Goal: Check status

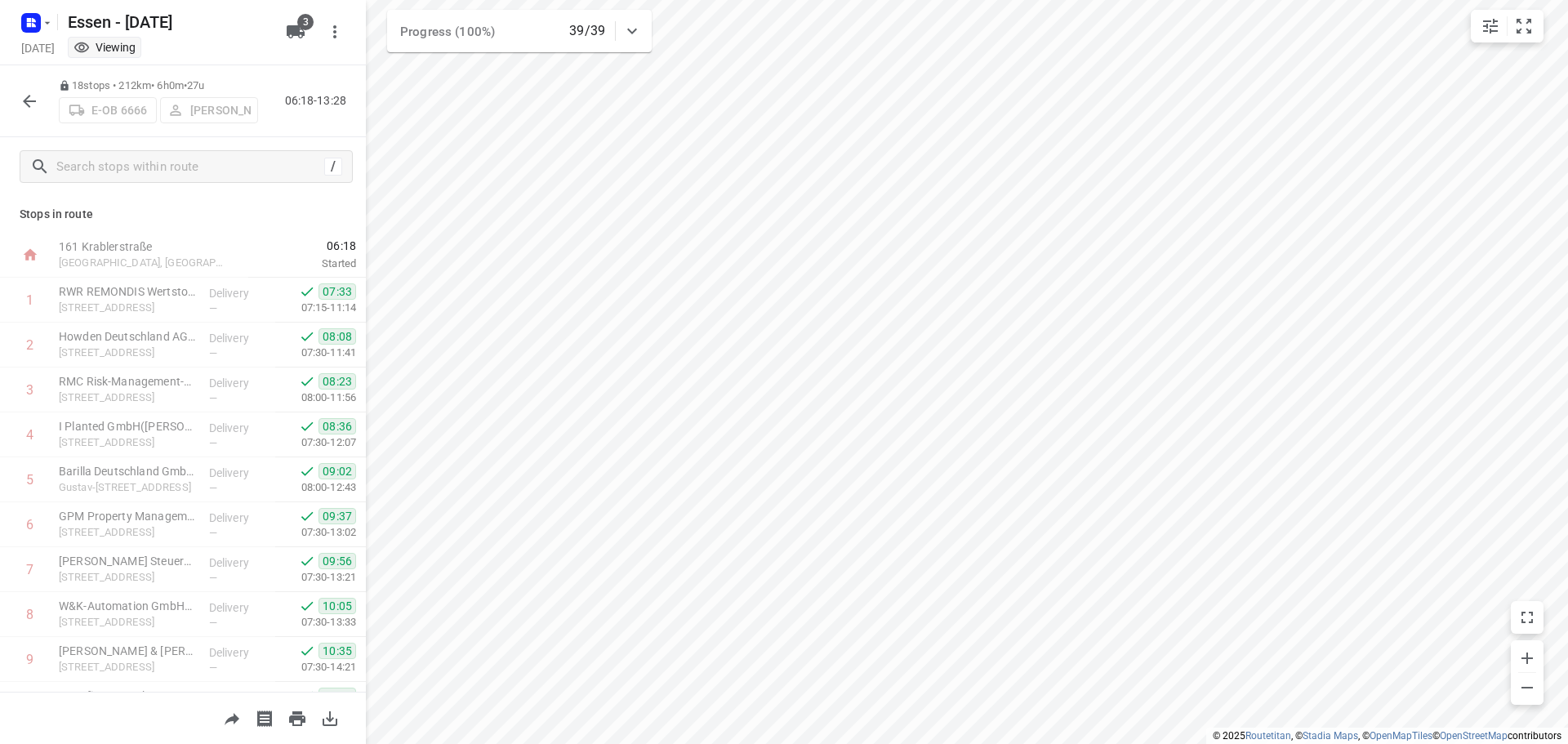
scroll to position [440, 0]
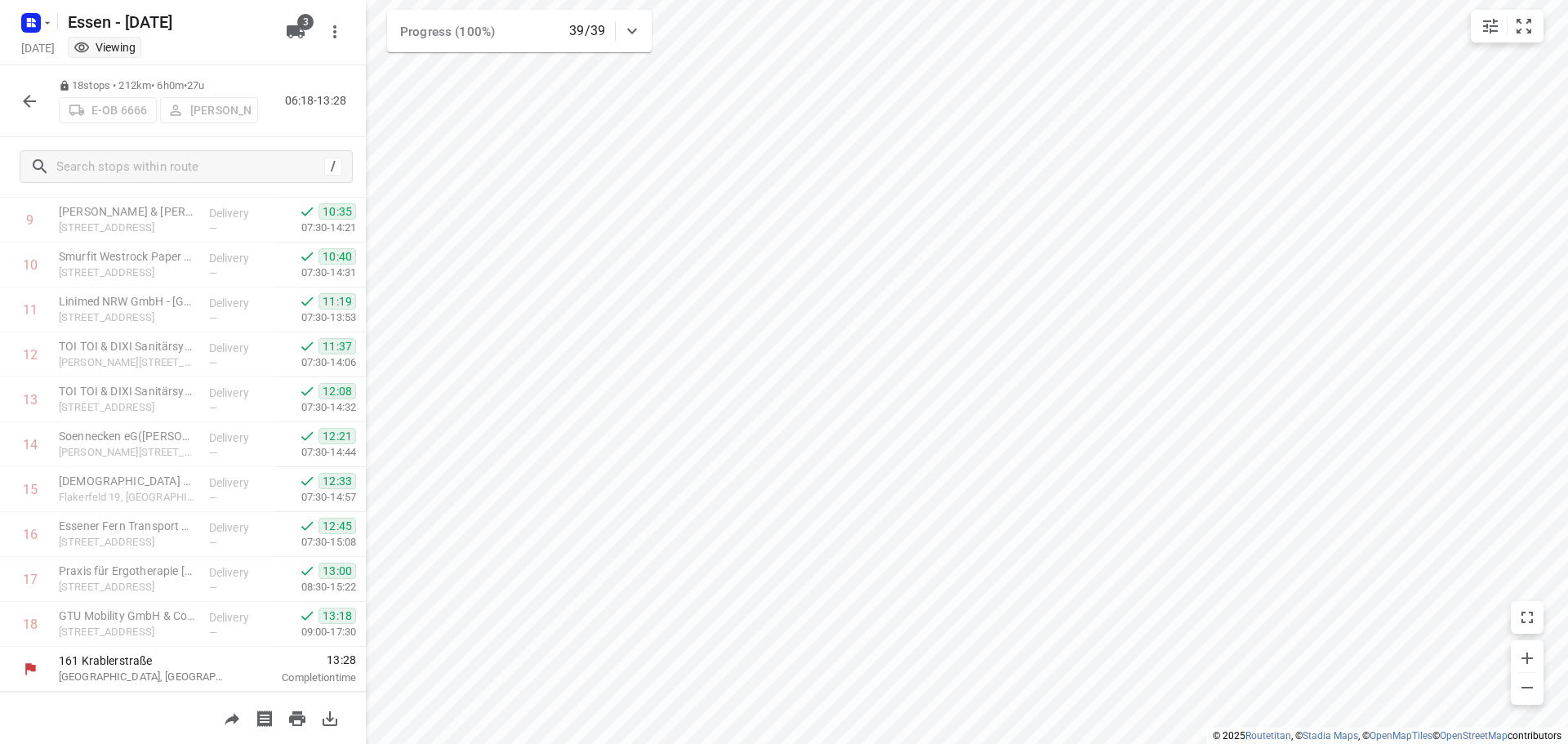
click at [27, 97] on icon "button" at bounding box center [30, 101] width 13 height 13
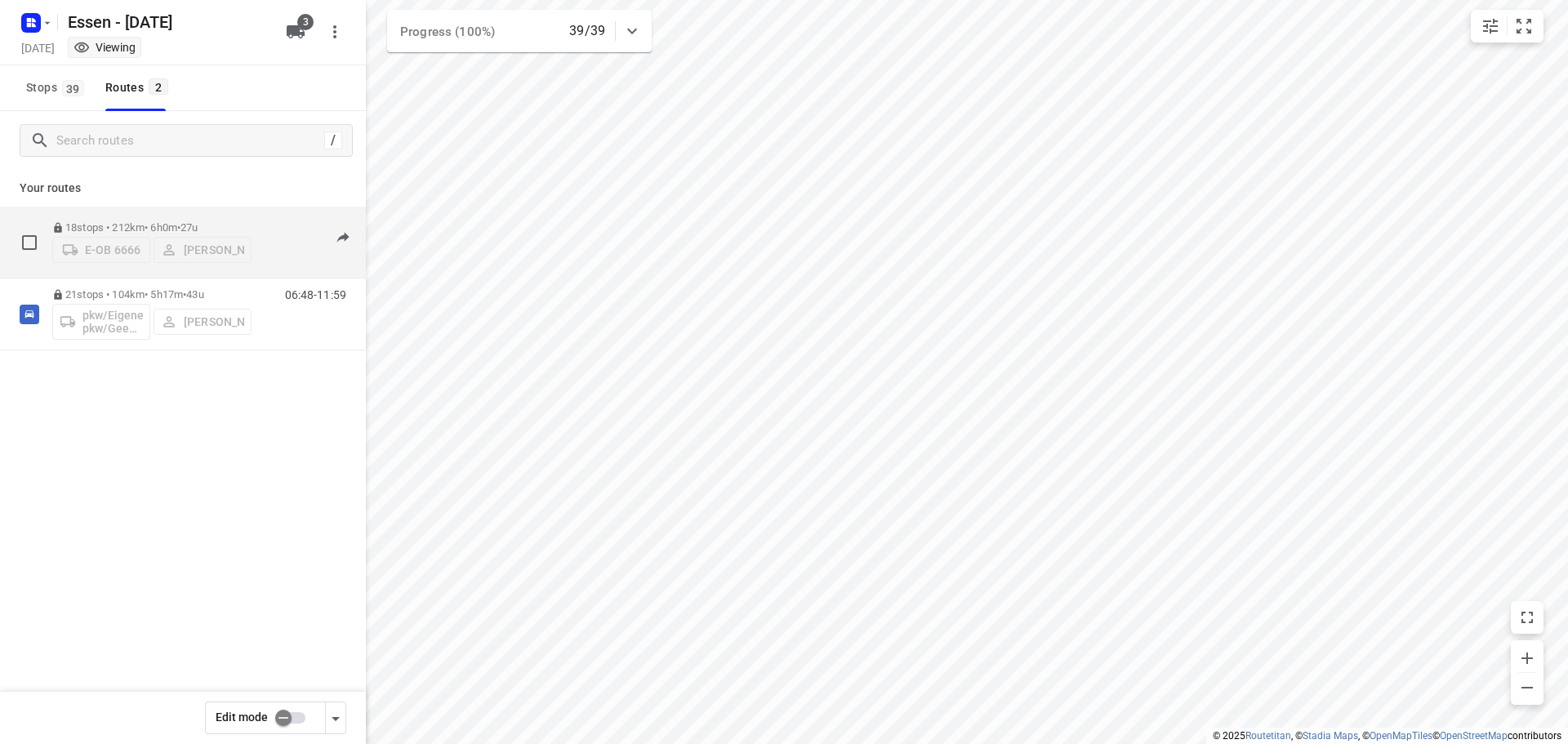
click at [151, 222] on p "18 stops • 212km • 6h0m • 27u" at bounding box center [152, 227] width 199 height 12
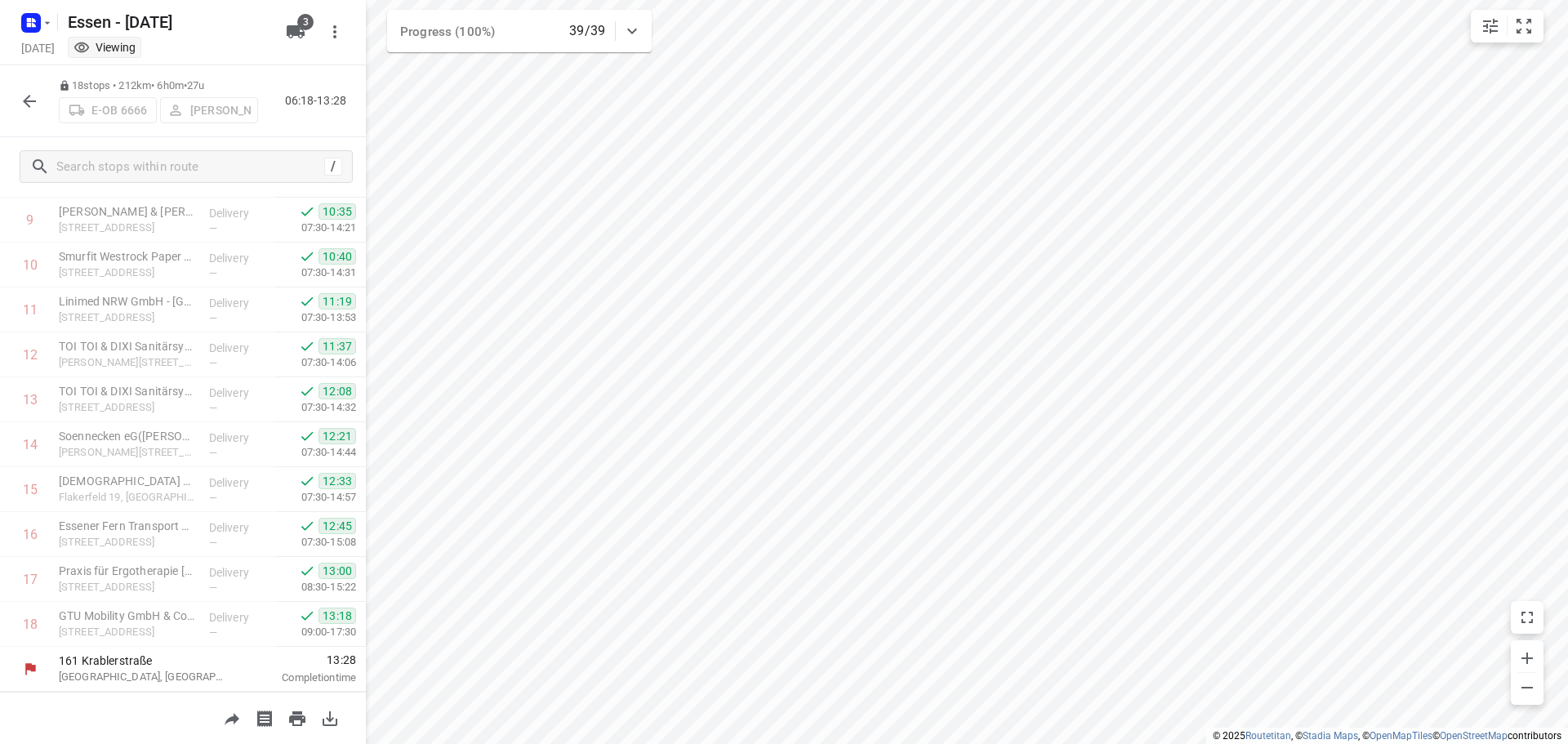
click at [25, 95] on icon "button" at bounding box center [30, 101] width 20 height 20
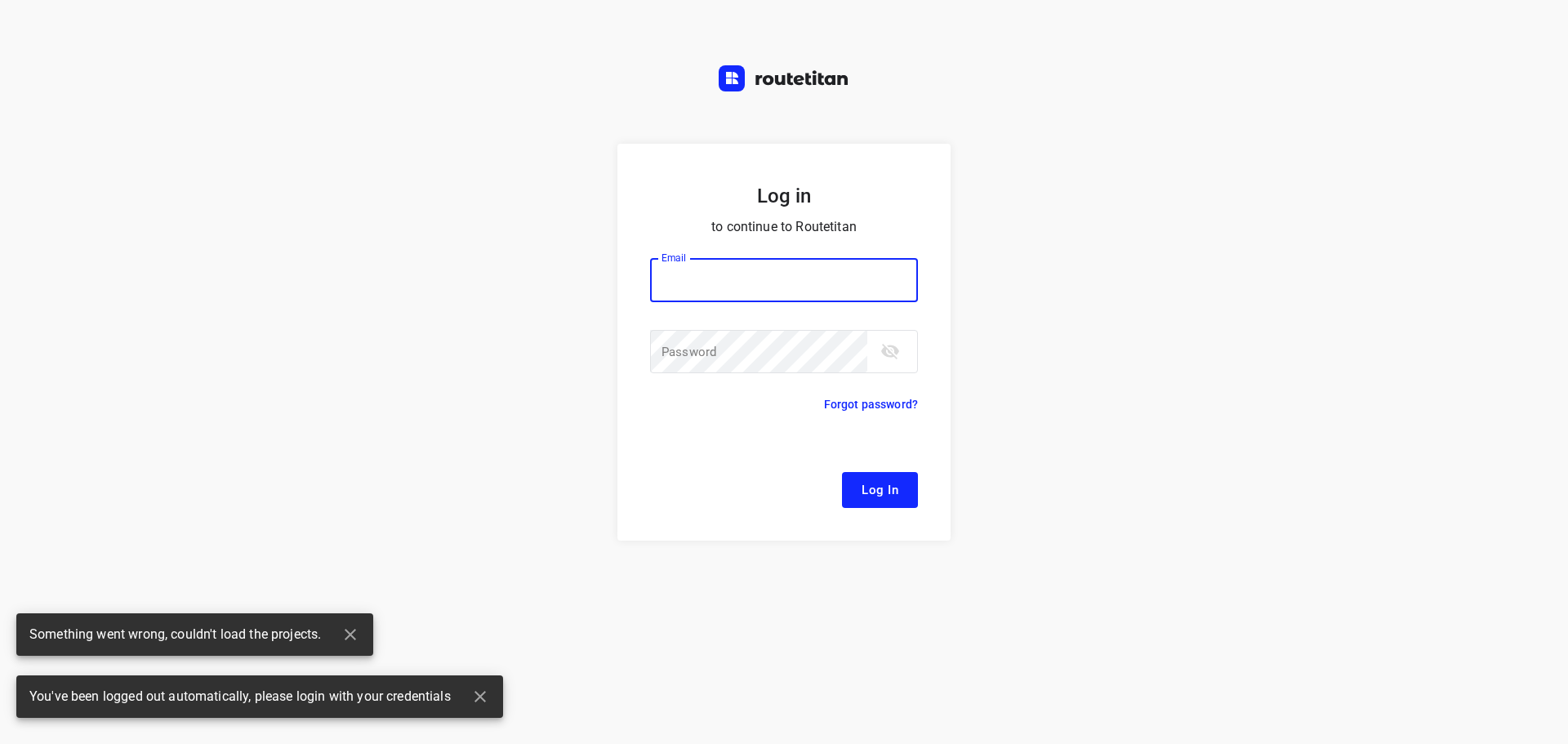
type input "[EMAIL_ADDRESS][DOMAIN_NAME]"
drag, startPoint x: 814, startPoint y: 501, endPoint x: 885, endPoint y: 499, distance: 71.0
click at [817, 501] on div "Log In" at bounding box center [783, 490] width 268 height 36
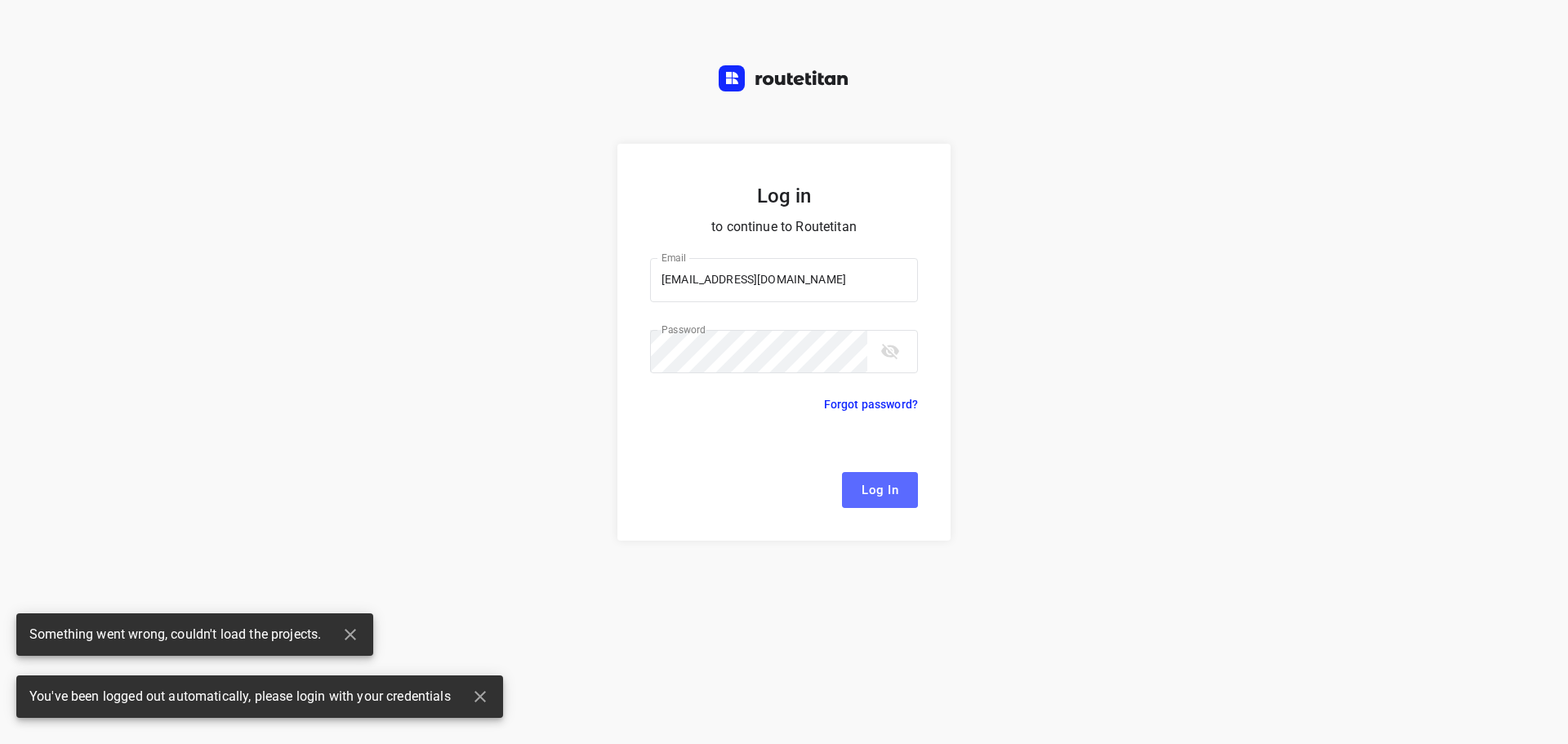
click at [903, 499] on button "Log In" at bounding box center [880, 490] width 76 height 36
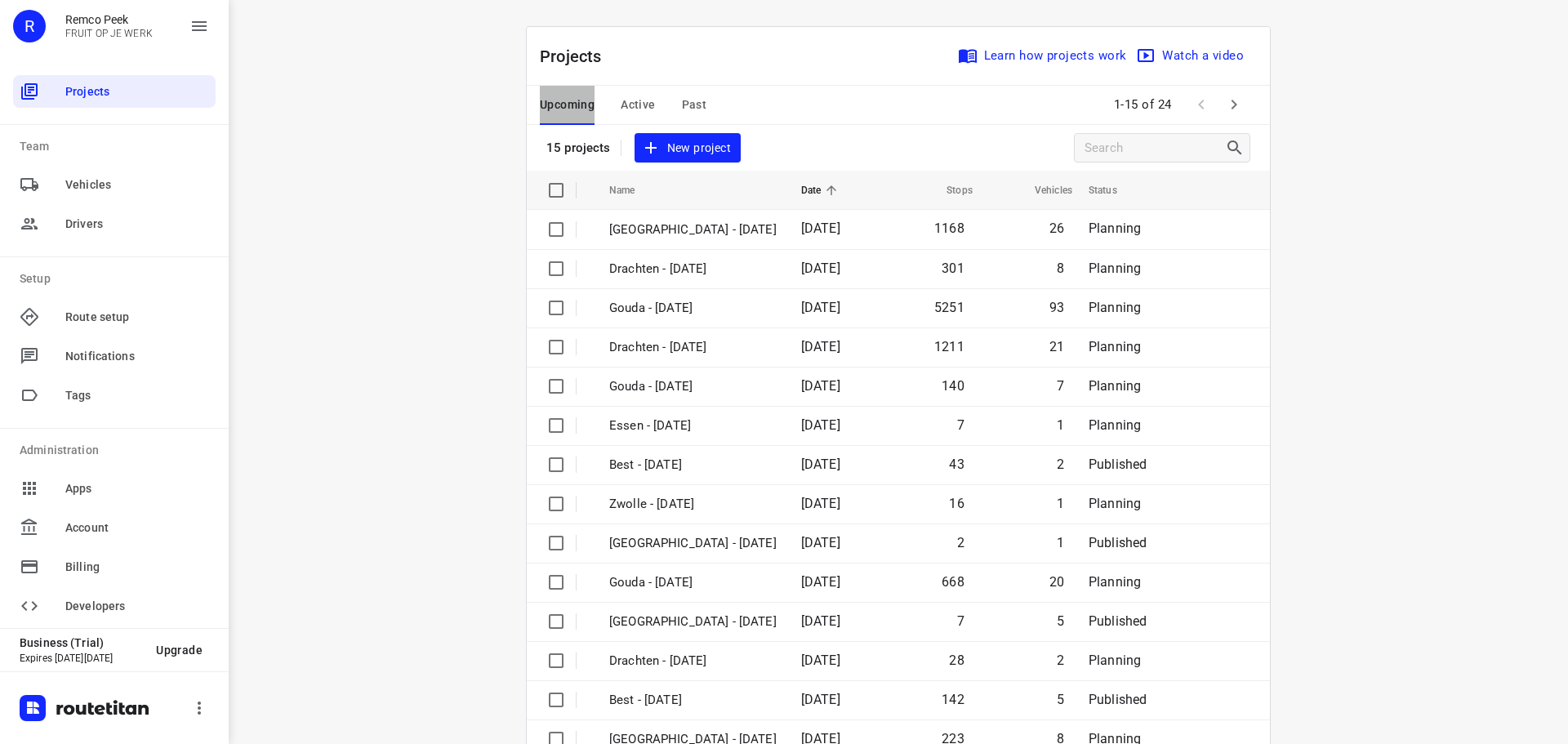
click at [559, 103] on span "Upcoming" at bounding box center [567, 105] width 54 height 21
click at [1231, 102] on icon "button" at bounding box center [1234, 105] width 6 height 10
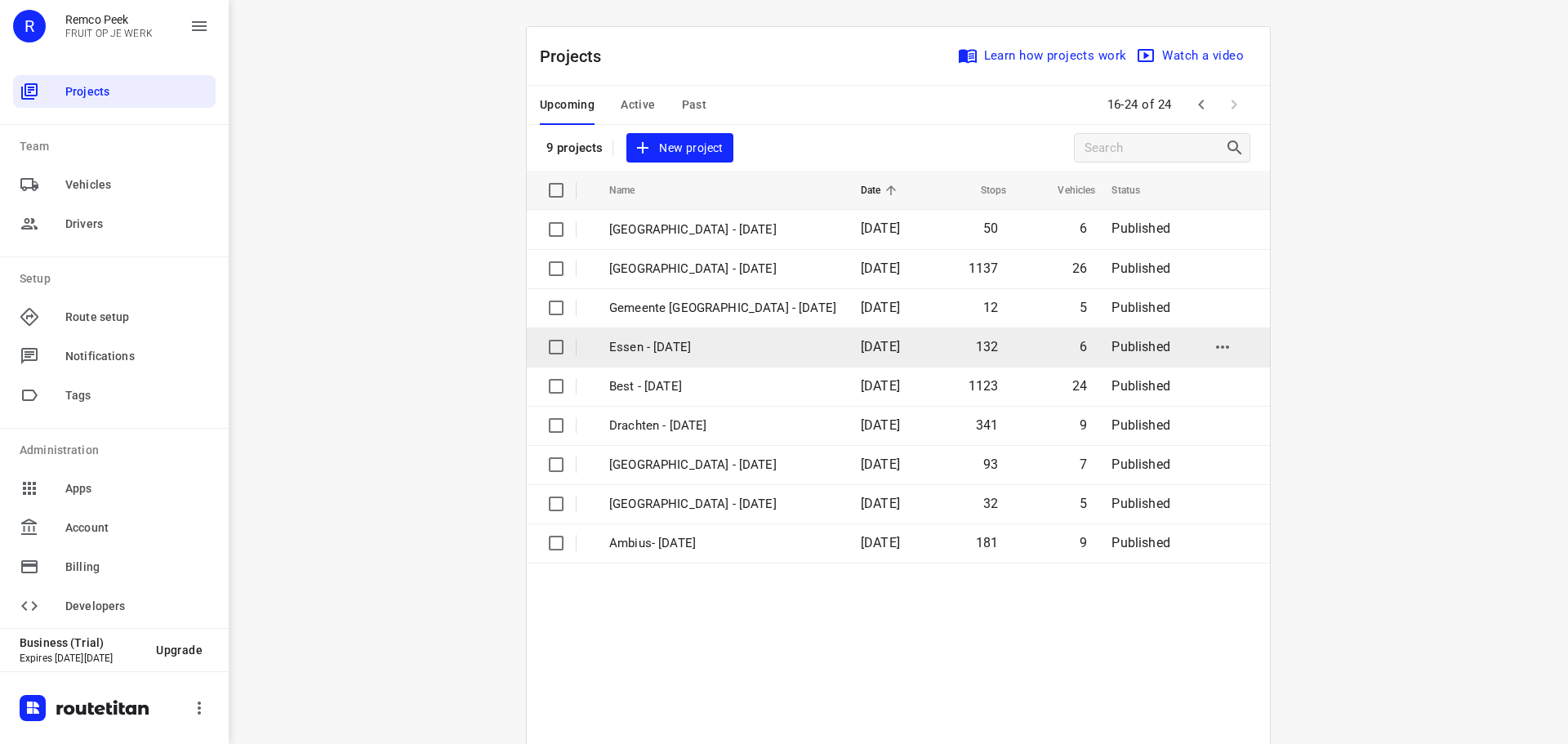
click at [656, 341] on p "Essen - [DATE]" at bounding box center [723, 348] width 227 height 19
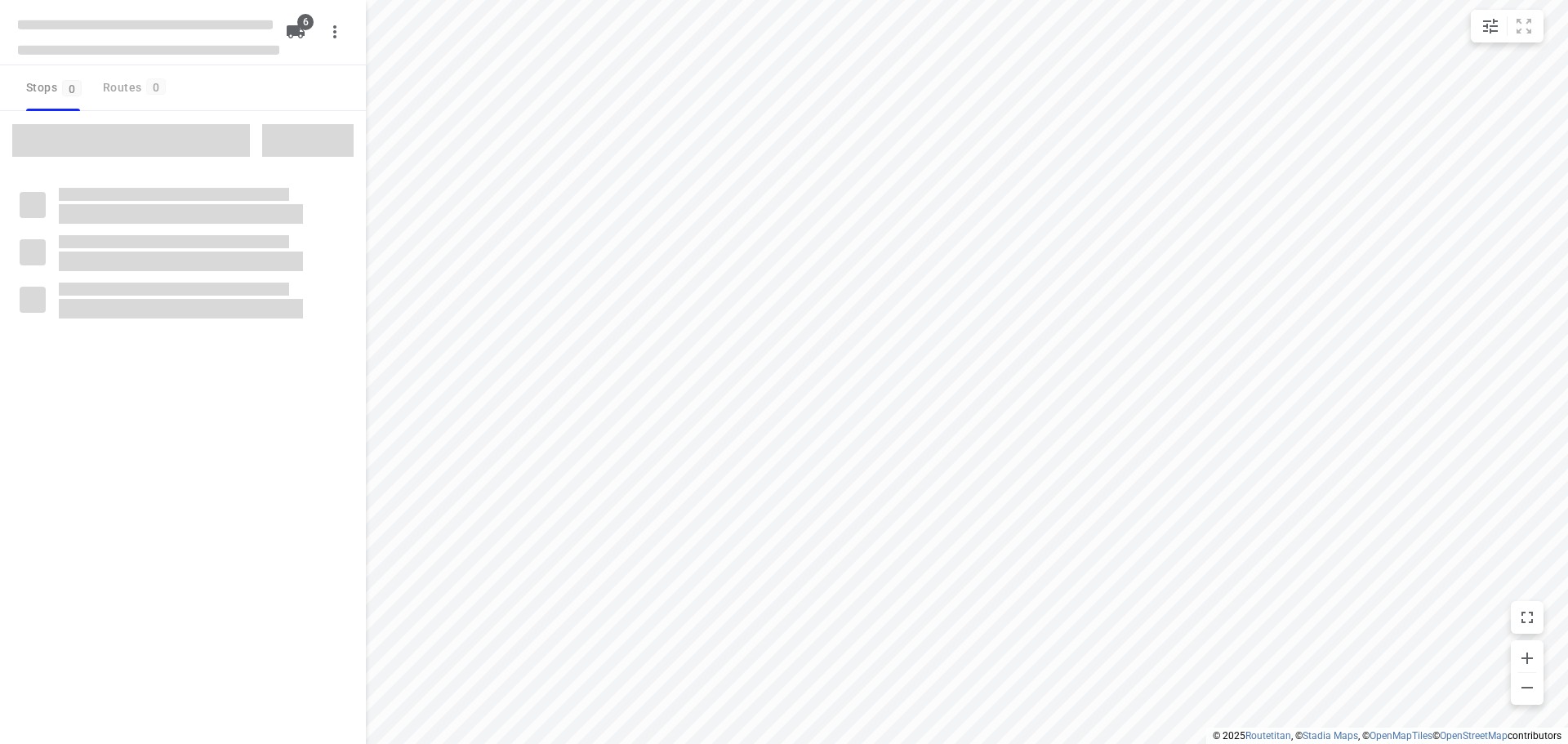
checkbox input "true"
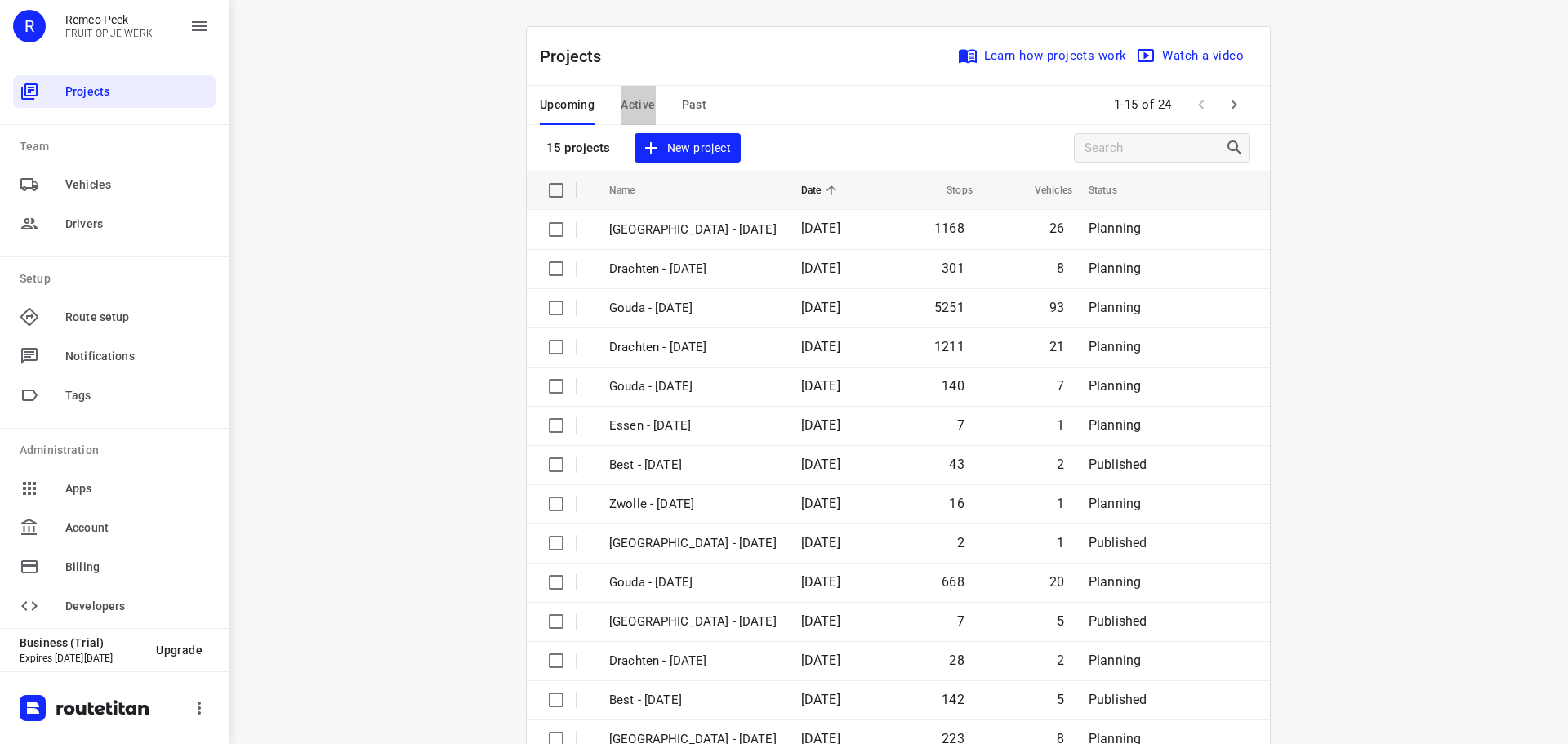
click at [640, 100] on span "Active" at bounding box center [638, 105] width 35 height 21
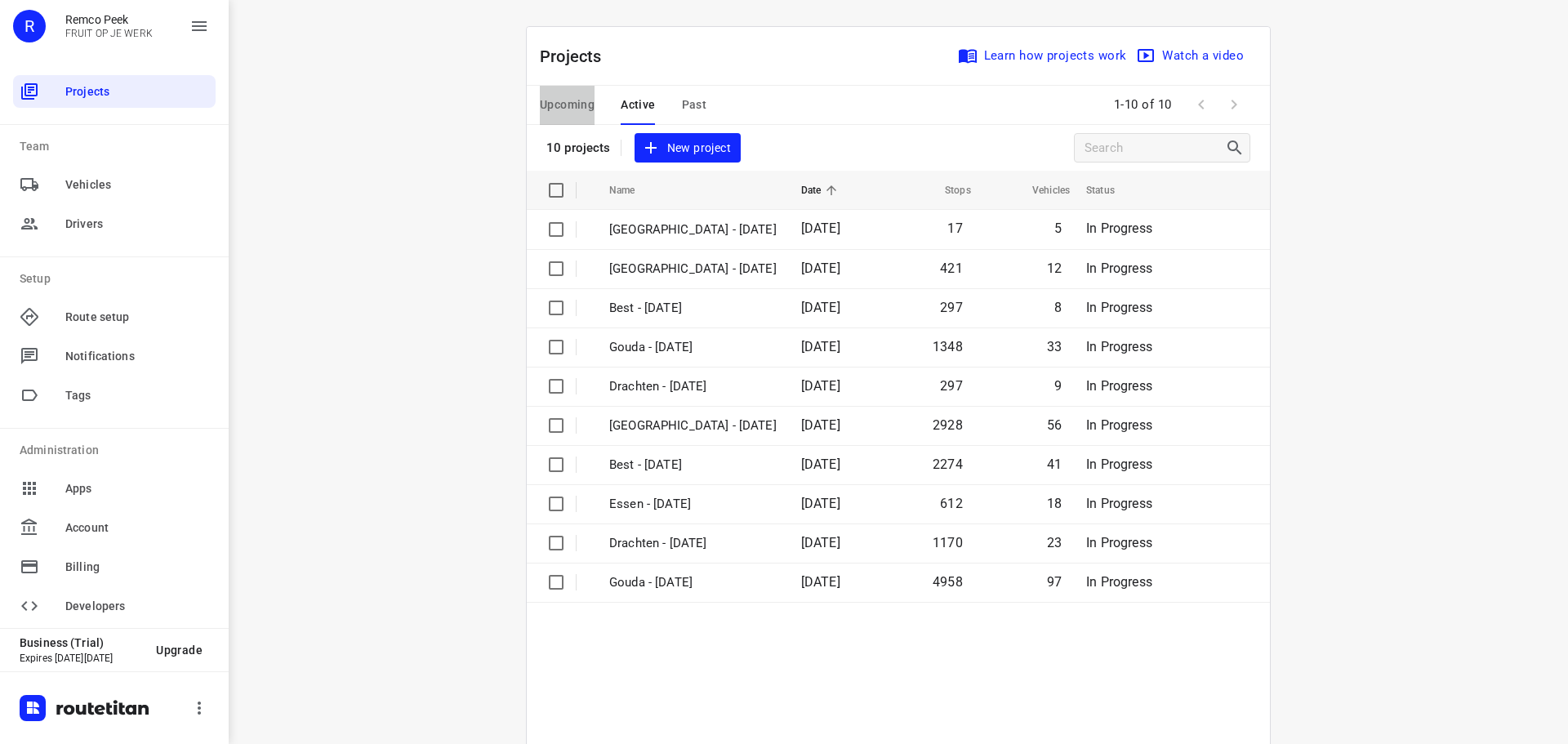
click at [548, 99] on span "Upcoming" at bounding box center [567, 105] width 54 height 21
